Goal: Task Accomplishment & Management: Manage account settings

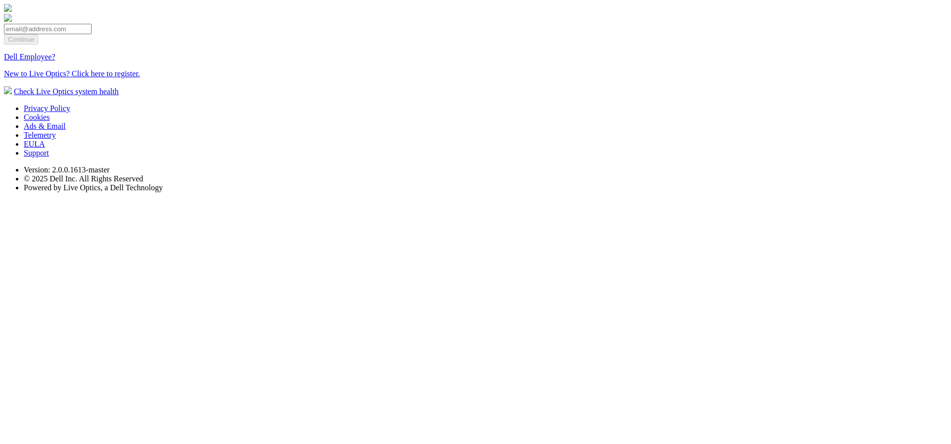
click at [45, 200] on html "Continue Dell Employee? New to Live Optics? Click here to register. Check Live …" at bounding box center [475, 100] width 951 height 200
click at [26, 34] on input "email" at bounding box center [48, 29] width 88 height 10
click at [257, 200] on html "Continue Dell Employee? New to Live Optics? Click here to register. Check Live …" at bounding box center [475, 100] width 951 height 200
click at [31, 34] on input "email" at bounding box center [48, 29] width 88 height 10
click at [392, 96] on div "Check Live Optics system health" at bounding box center [475, 91] width 943 height 10
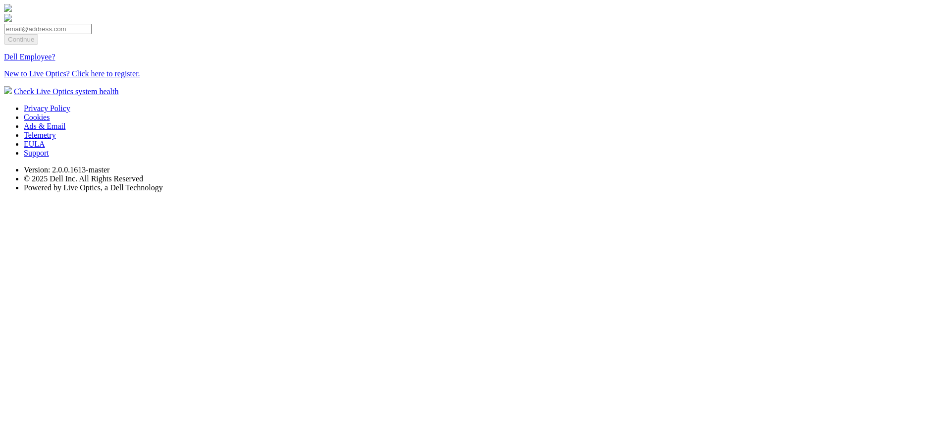
click at [39, 34] on input "email" at bounding box center [48, 29] width 88 height 10
paste input "dpackadmin@dell.com"
type input "dpackadmin@dell.com"
click at [26, 45] on input "Continue" at bounding box center [21, 39] width 34 height 10
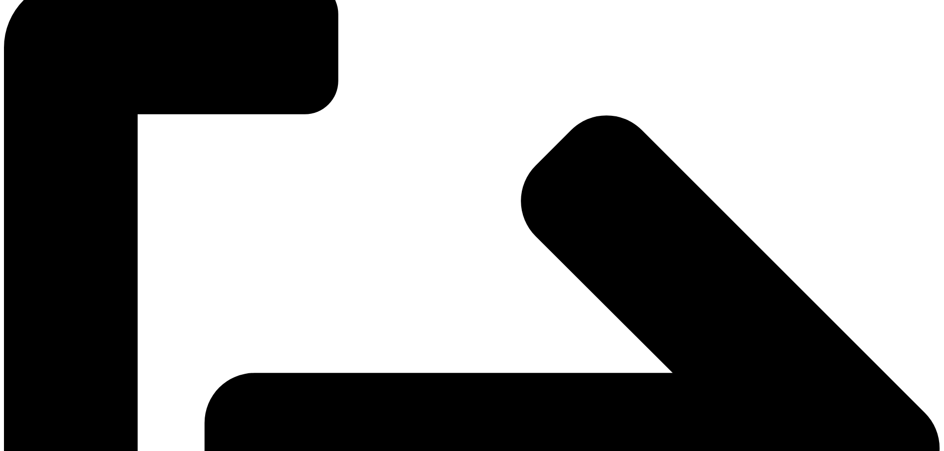
scroll to position [2874, 0]
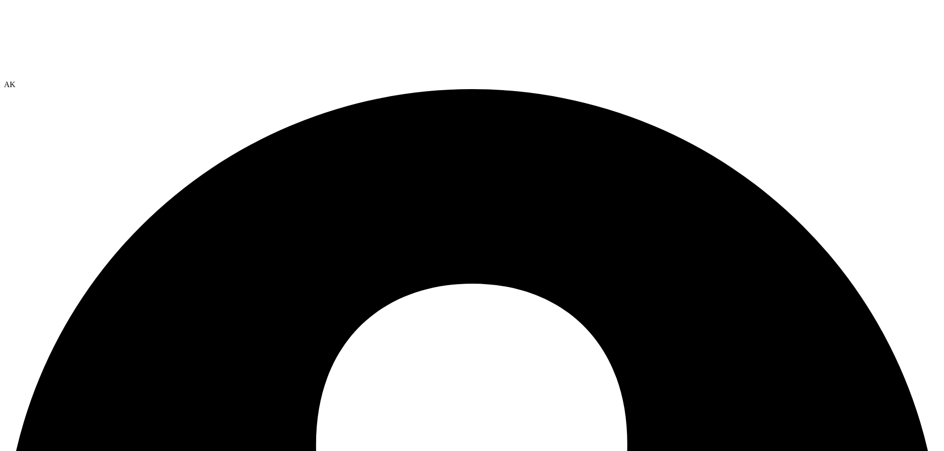
click at [11, 74] on icon at bounding box center [78, 41] width 149 height 74
